Goal: Use online tool/utility: Utilize a website feature to perform a specific function

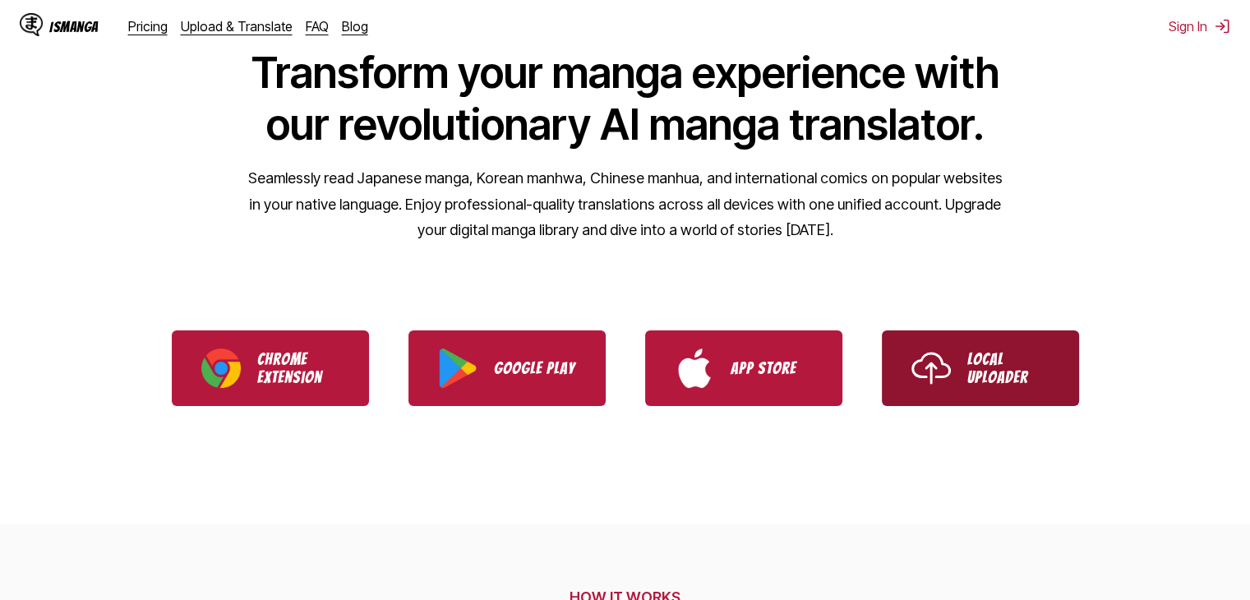
click at [1013, 358] on p "Local Uploader" at bounding box center [1009, 368] width 82 height 36
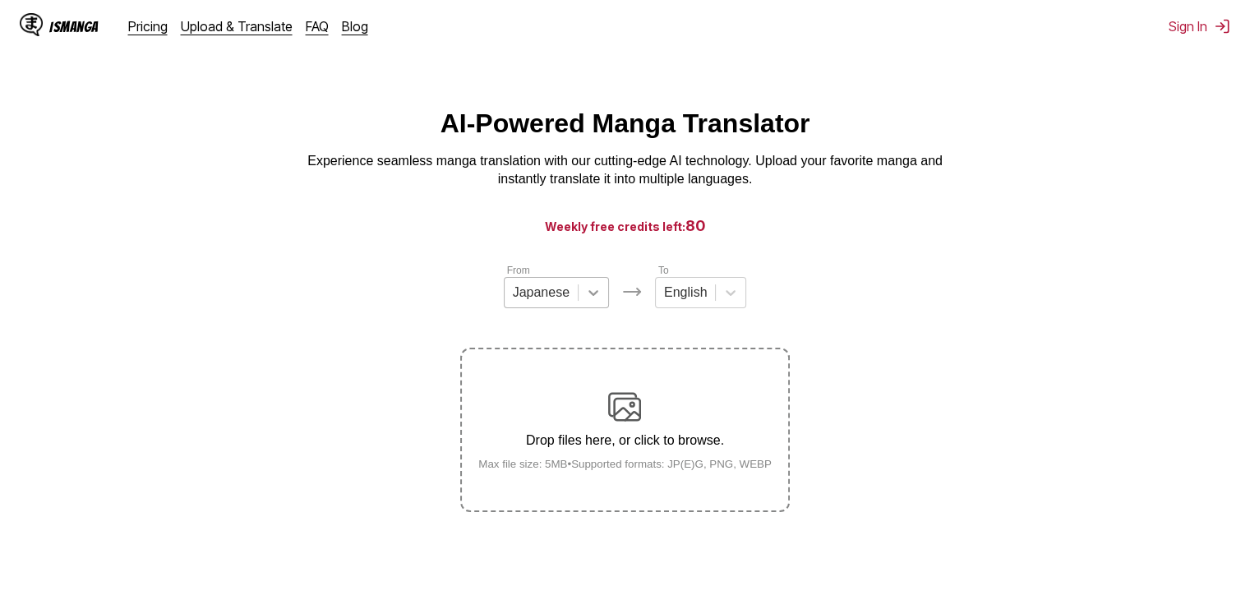
click at [596, 307] on div at bounding box center [594, 293] width 30 height 30
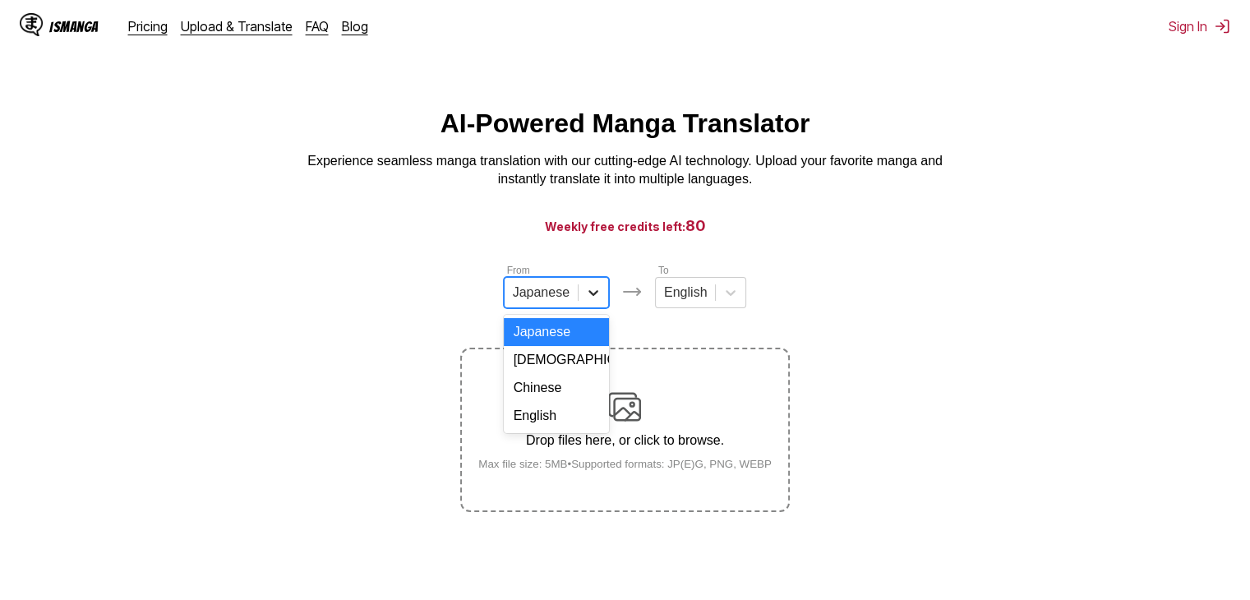
click at [596, 307] on div at bounding box center [594, 293] width 30 height 30
click at [598, 297] on icon at bounding box center [593, 292] width 16 height 16
click at [554, 430] on div "English" at bounding box center [556, 416] width 105 height 28
click at [720, 301] on icon at bounding box center [724, 292] width 16 height 16
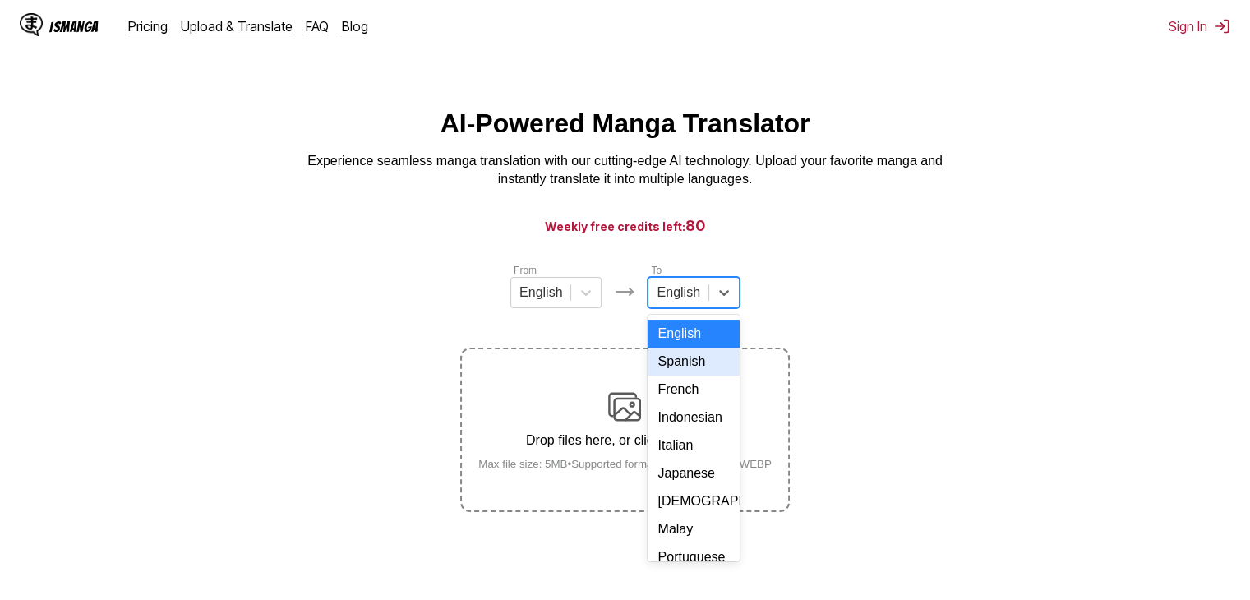
scroll to position [109, 0]
click at [696, 376] on div "Indonesian" at bounding box center [693, 363] width 91 height 28
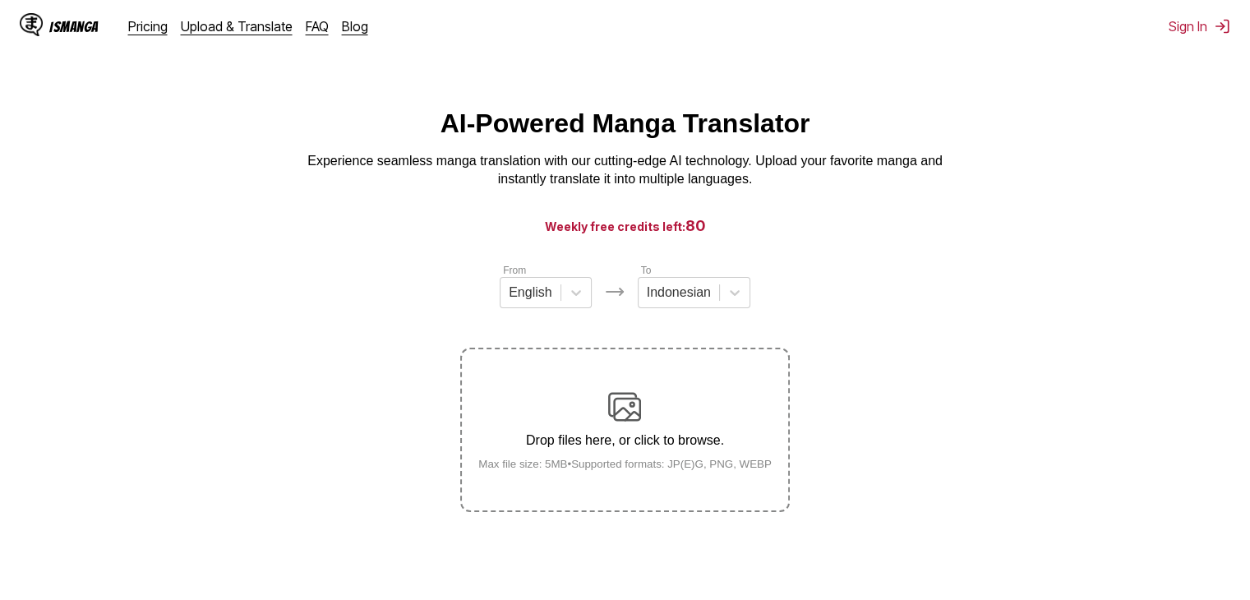
click at [651, 495] on label "Drop files here, or click to browse. Max file size: 5MB • Supported formats: JP…" at bounding box center [625, 429] width 326 height 161
click at [0, 0] on input "Drop files here, or click to browse. Max file size: 5MB • Supported formats: JP…" at bounding box center [0, 0] width 0 height 0
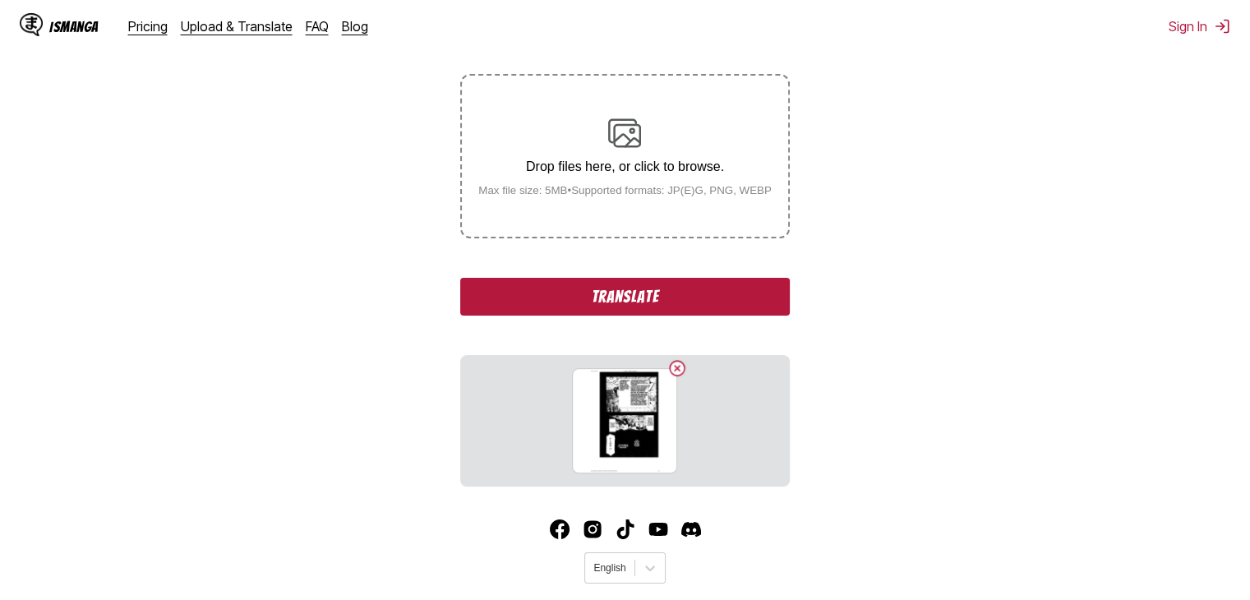
scroll to position [316, 0]
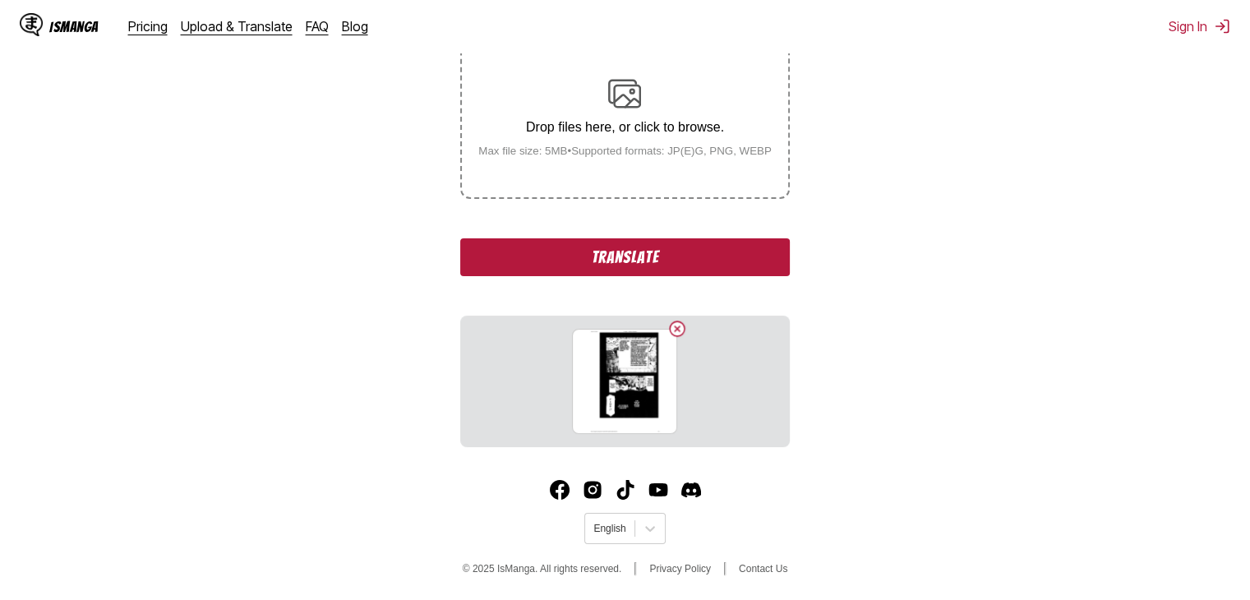
click at [635, 261] on button "Translate" at bounding box center [624, 257] width 329 height 38
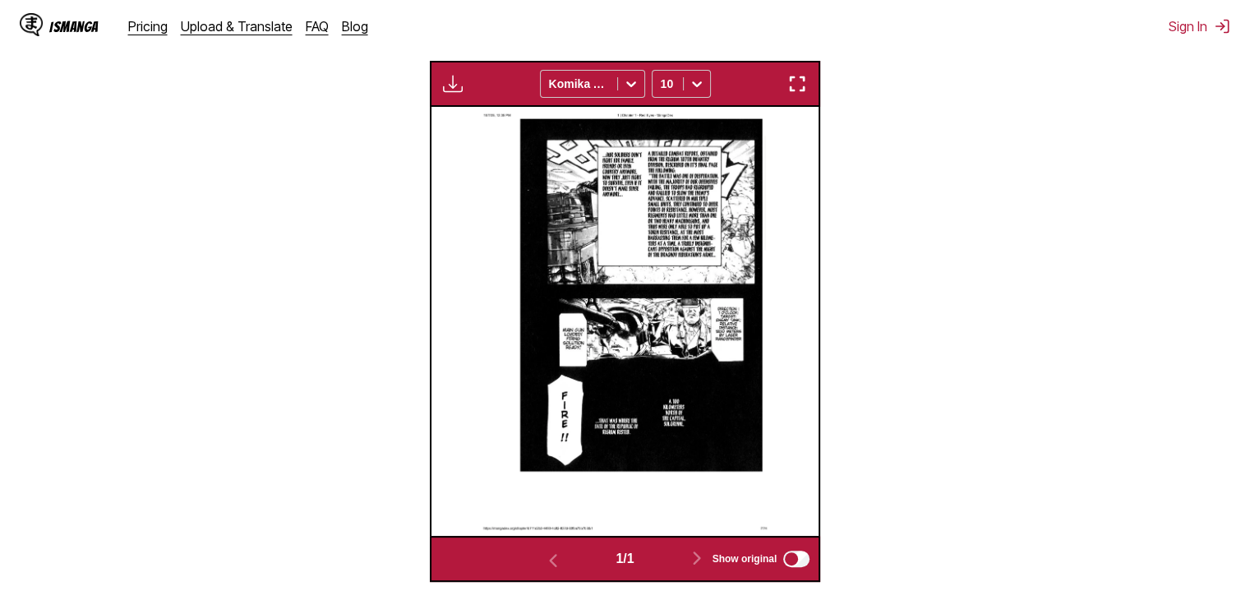
scroll to position [628, 0]
